Goal: Information Seeking & Learning: Learn about a topic

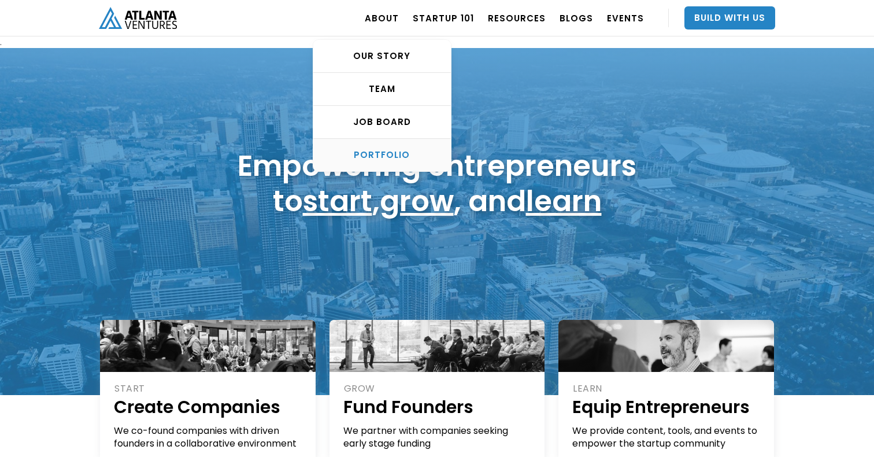
click at [401, 162] on link "PORTFOLIO" at bounding box center [382, 155] width 138 height 32
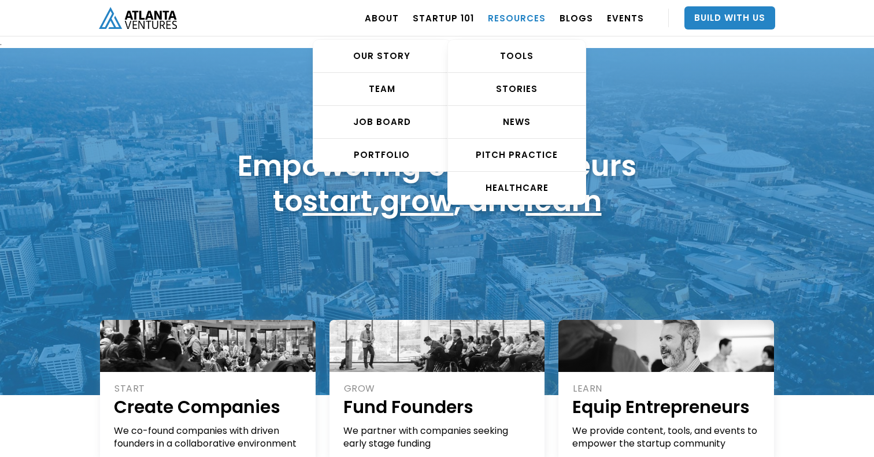
click at [508, 17] on link "RESOURCES" at bounding box center [517, 18] width 58 height 32
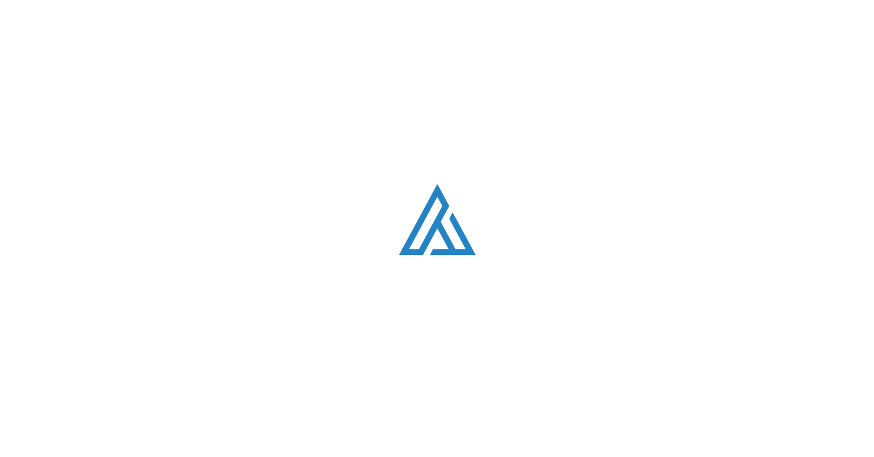
scroll to position [702, 0]
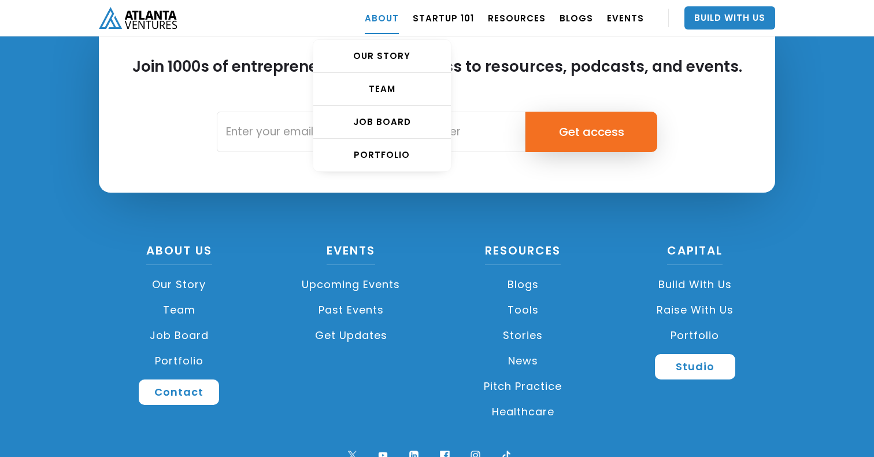
scroll to position [5159, 0]
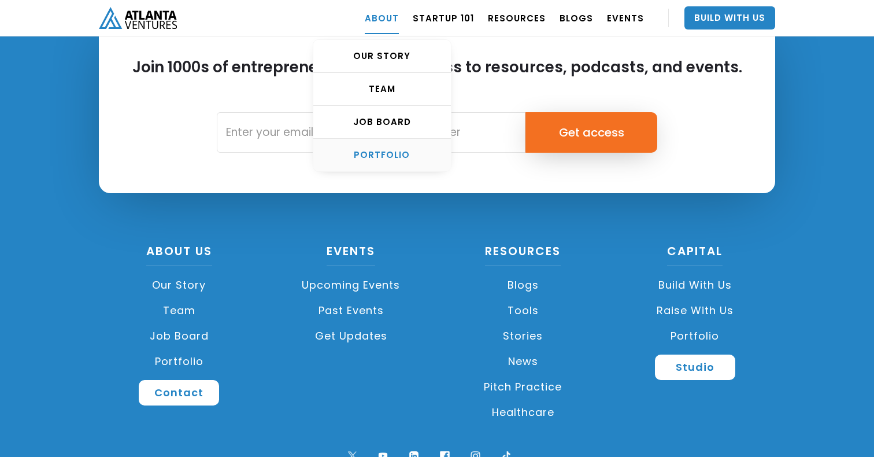
click at [392, 154] on div "PORTFOLIO" at bounding box center [382, 155] width 138 height 12
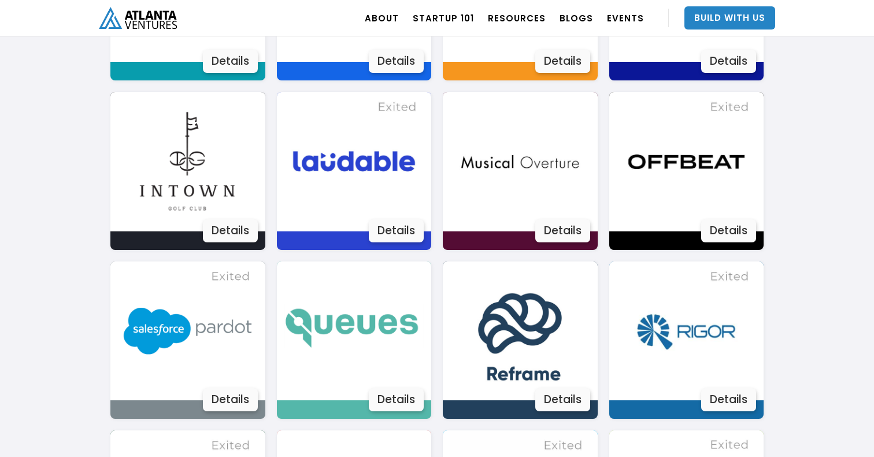
scroll to position [1840, 0]
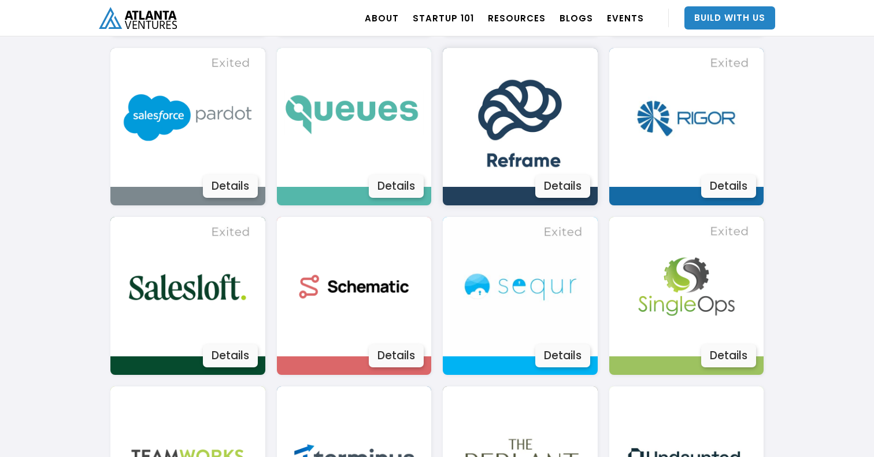
click at [563, 194] on div "Details" at bounding box center [562, 186] width 55 height 23
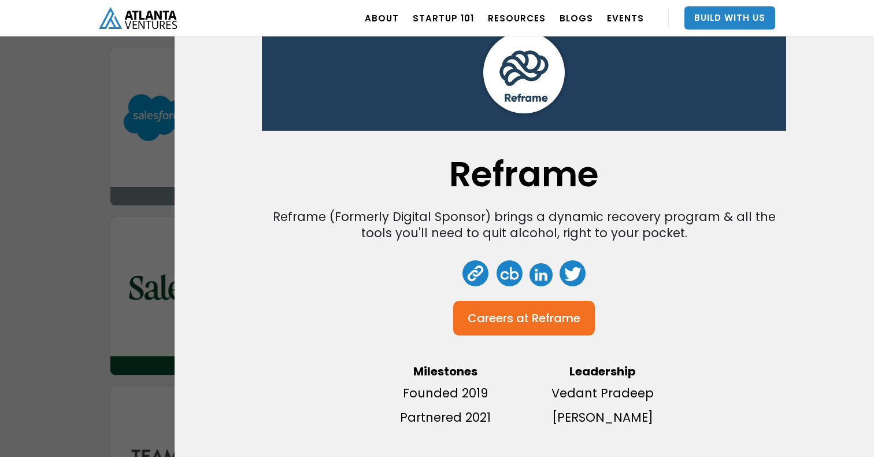
scroll to position [54, 0]
click at [542, 275] on link at bounding box center [541, 274] width 23 height 23
click at [82, 223] on div "Reframe Reframe (Formerly Digital Sponsor) brings a dynamic recovery program & …" at bounding box center [437, 228] width 874 height 457
click at [167, 120] on div "Reframe Reframe (Formerly Digital Sponsor) brings a dynamic recovery program & …" at bounding box center [437, 228] width 874 height 457
